Goal: Task Accomplishment & Management: Manage account settings

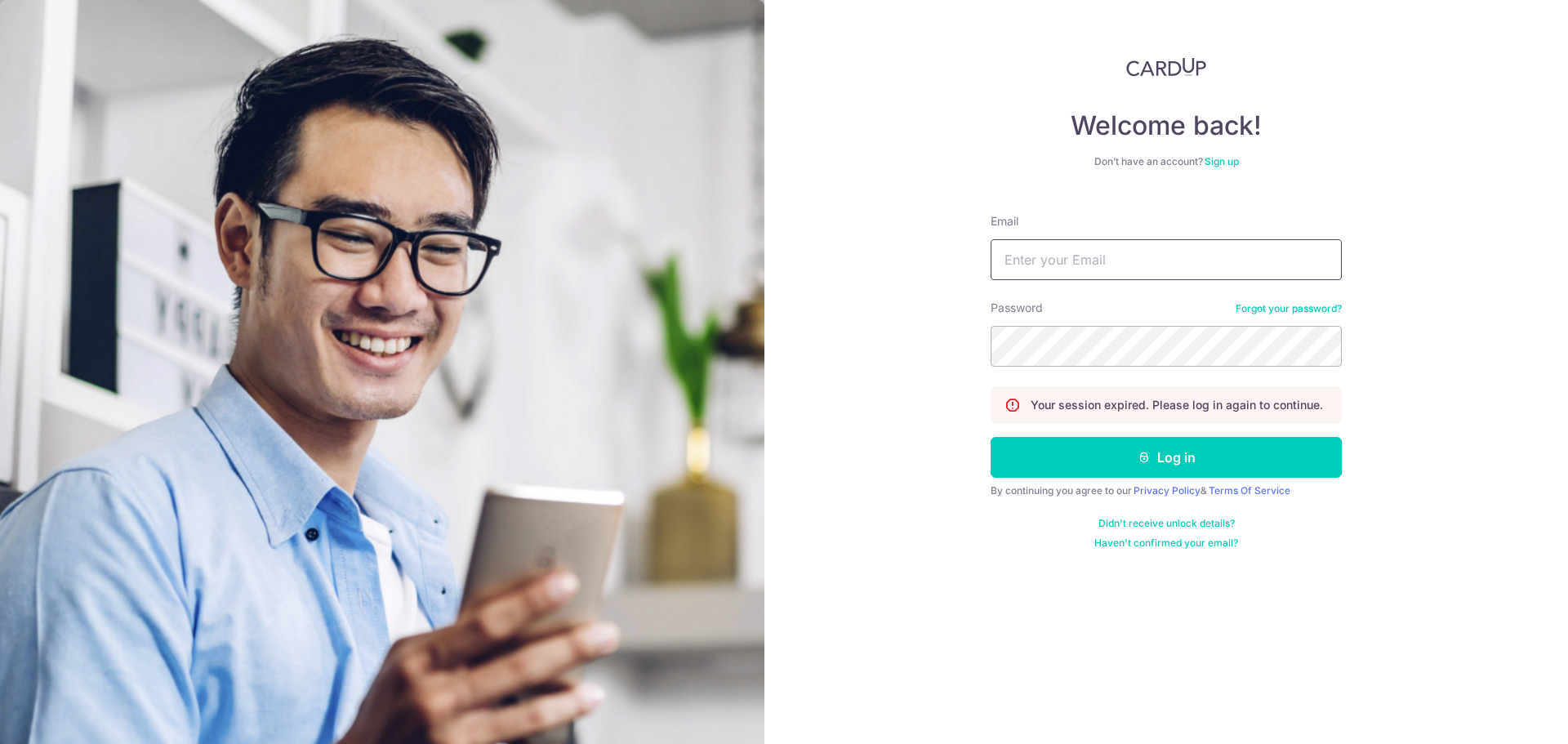
click at [1087, 262] on input "Email" at bounding box center [1166, 260] width 351 height 41
click at [1067, 261] on input "Email" at bounding box center [1166, 260] width 351 height 41
type input "[EMAIL_ADDRESS][DOMAIN_NAME]"
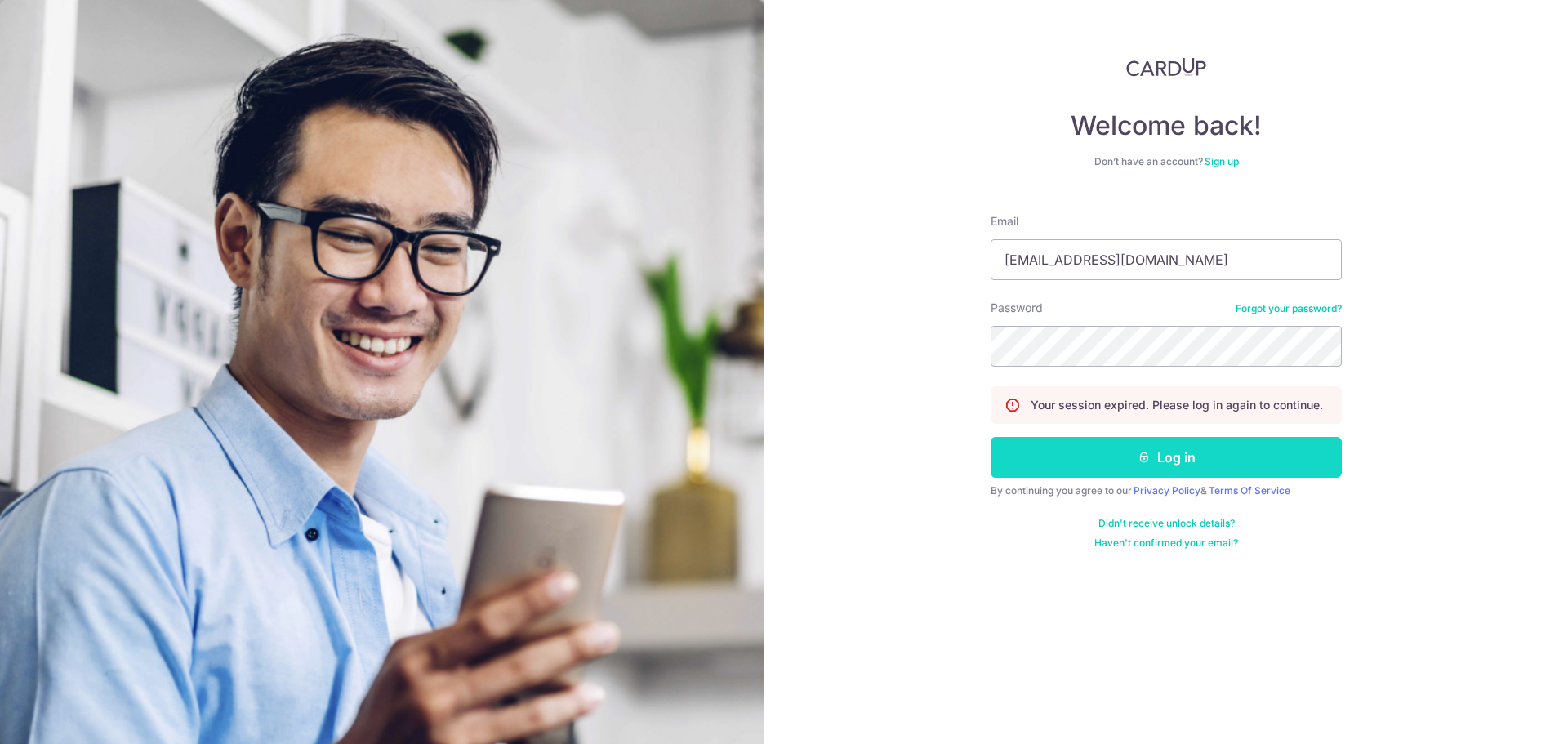
click at [1163, 467] on button "Log in" at bounding box center [1166, 457] width 351 height 41
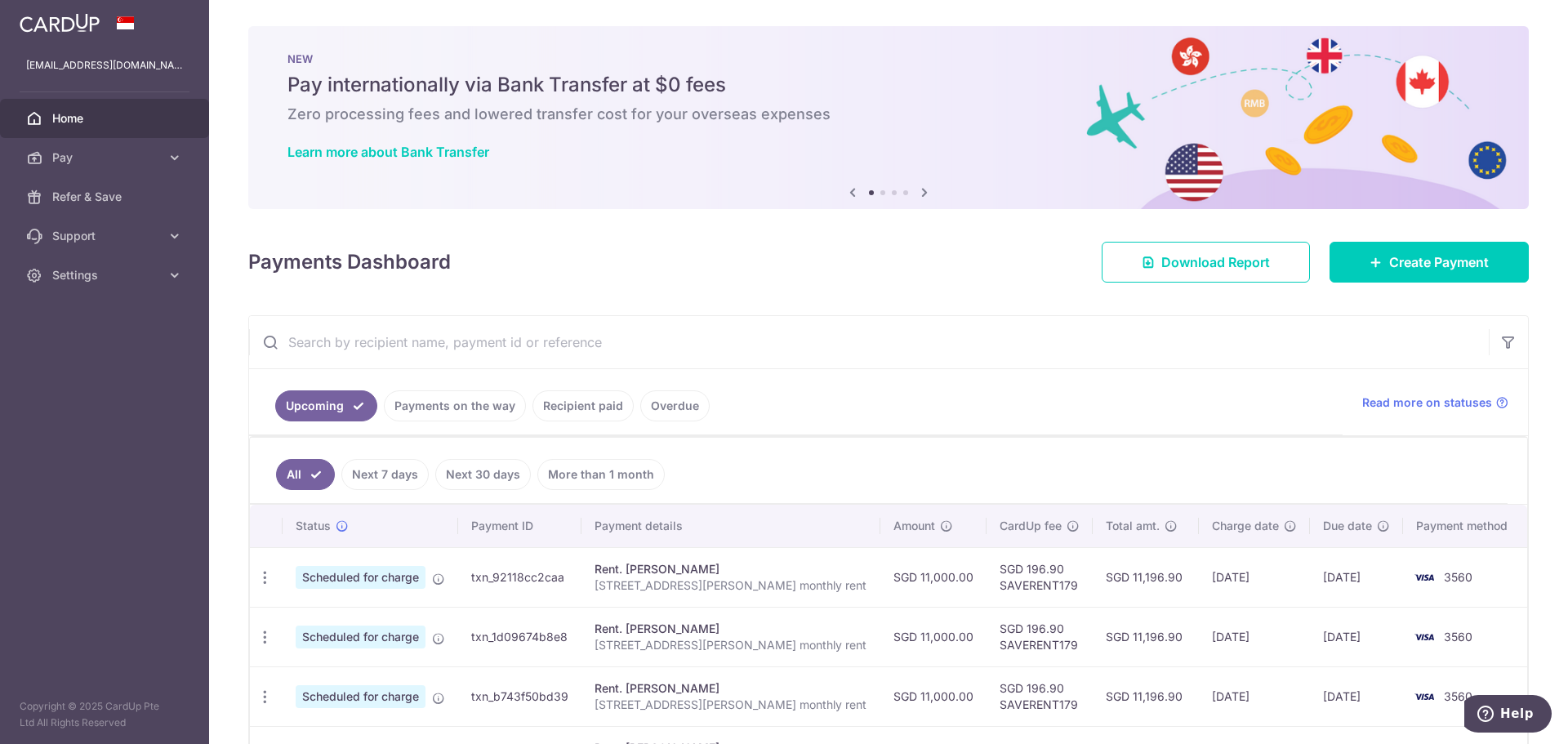
scroll to position [122, 0]
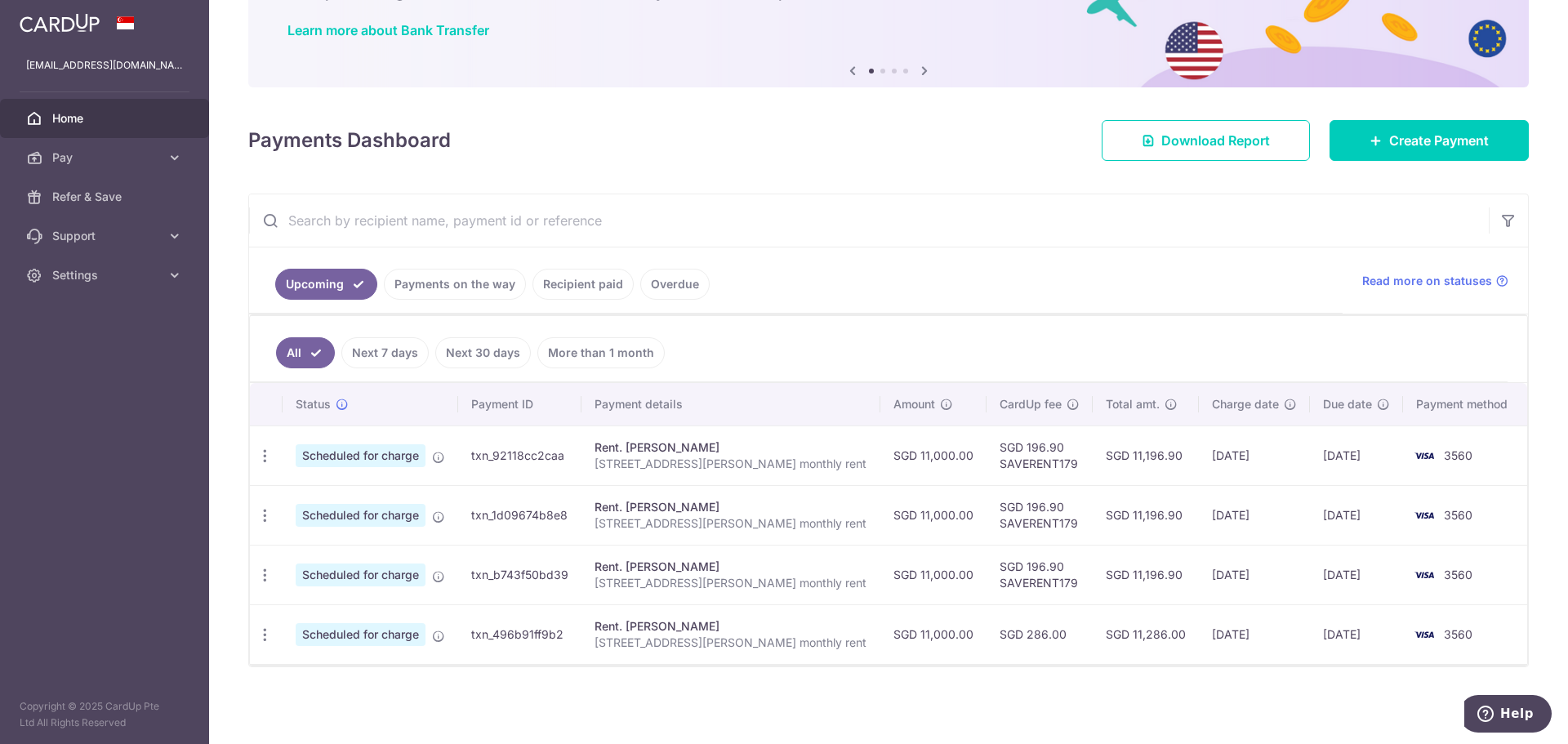
click at [605, 289] on link "Recipient paid" at bounding box center [583, 284] width 101 height 31
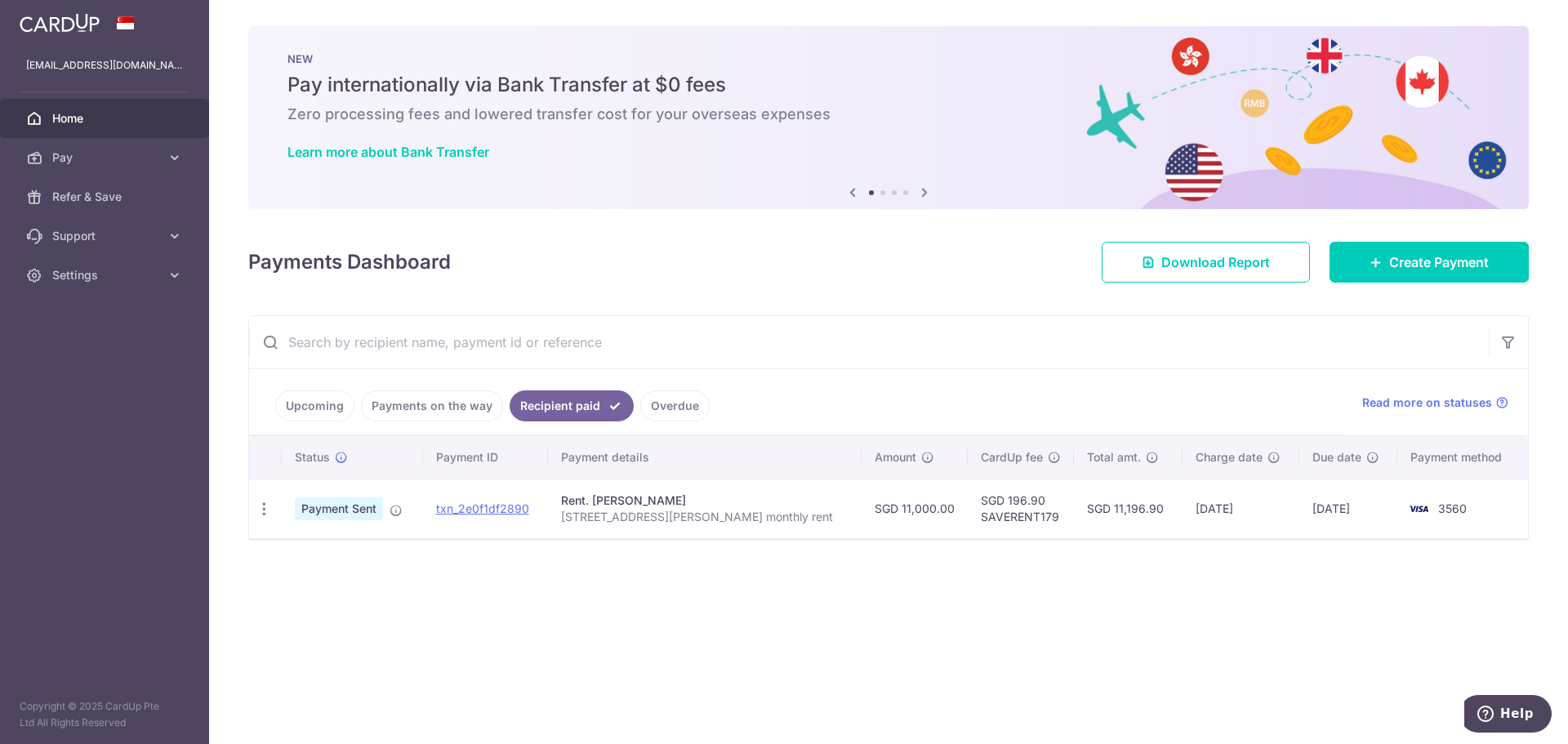
click at [435, 407] on link "Payments on the way" at bounding box center [432, 405] width 142 height 31
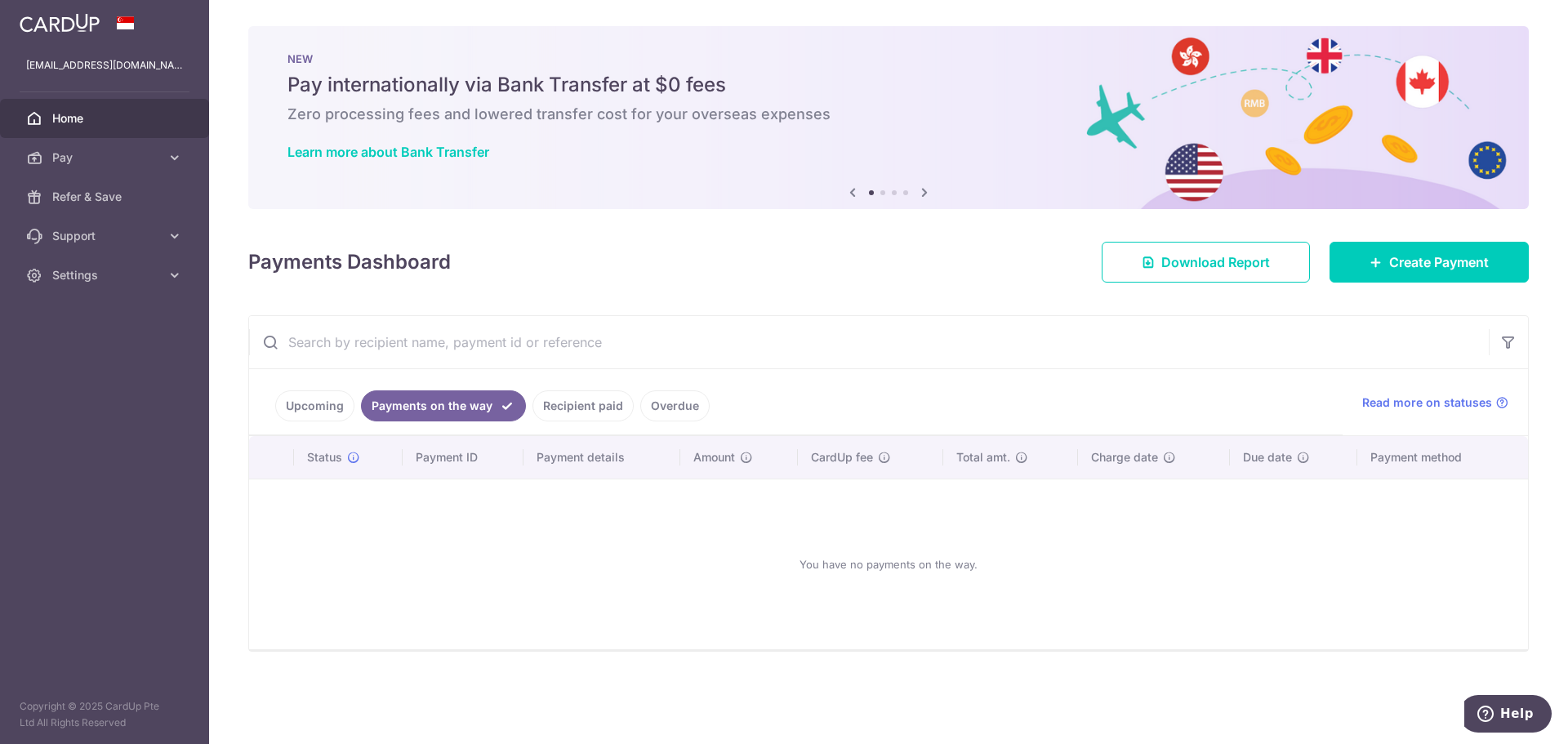
click at [330, 405] on link "Upcoming" at bounding box center [315, 405] width 80 height 31
